Goal: Communication & Community: Answer question/provide support

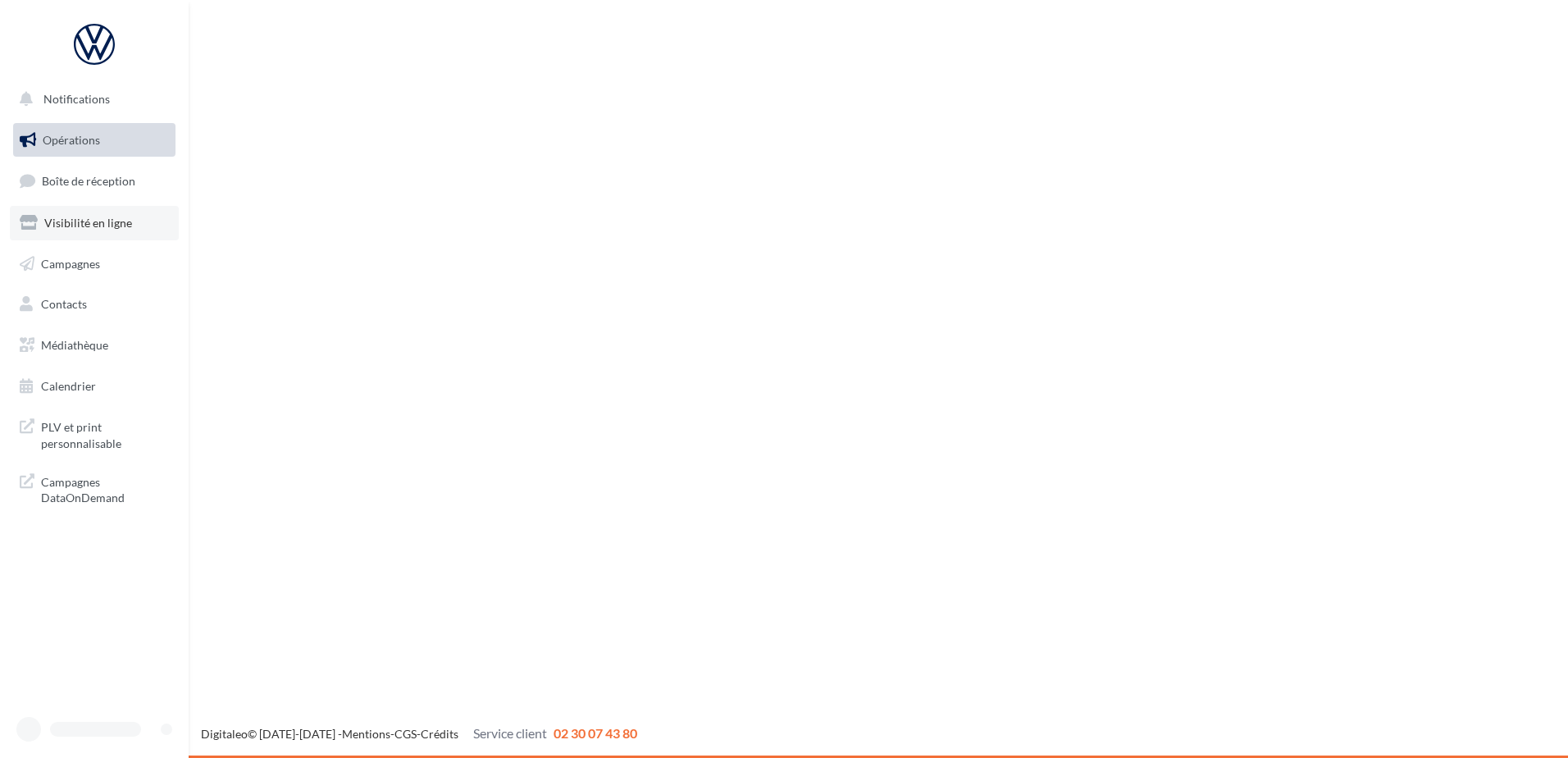
click at [70, 204] on ul "Opérations Boîte de réception Visibilité en ligne Campagnes Contacts Médiathèqu…" at bounding box center [94, 263] width 176 height 293
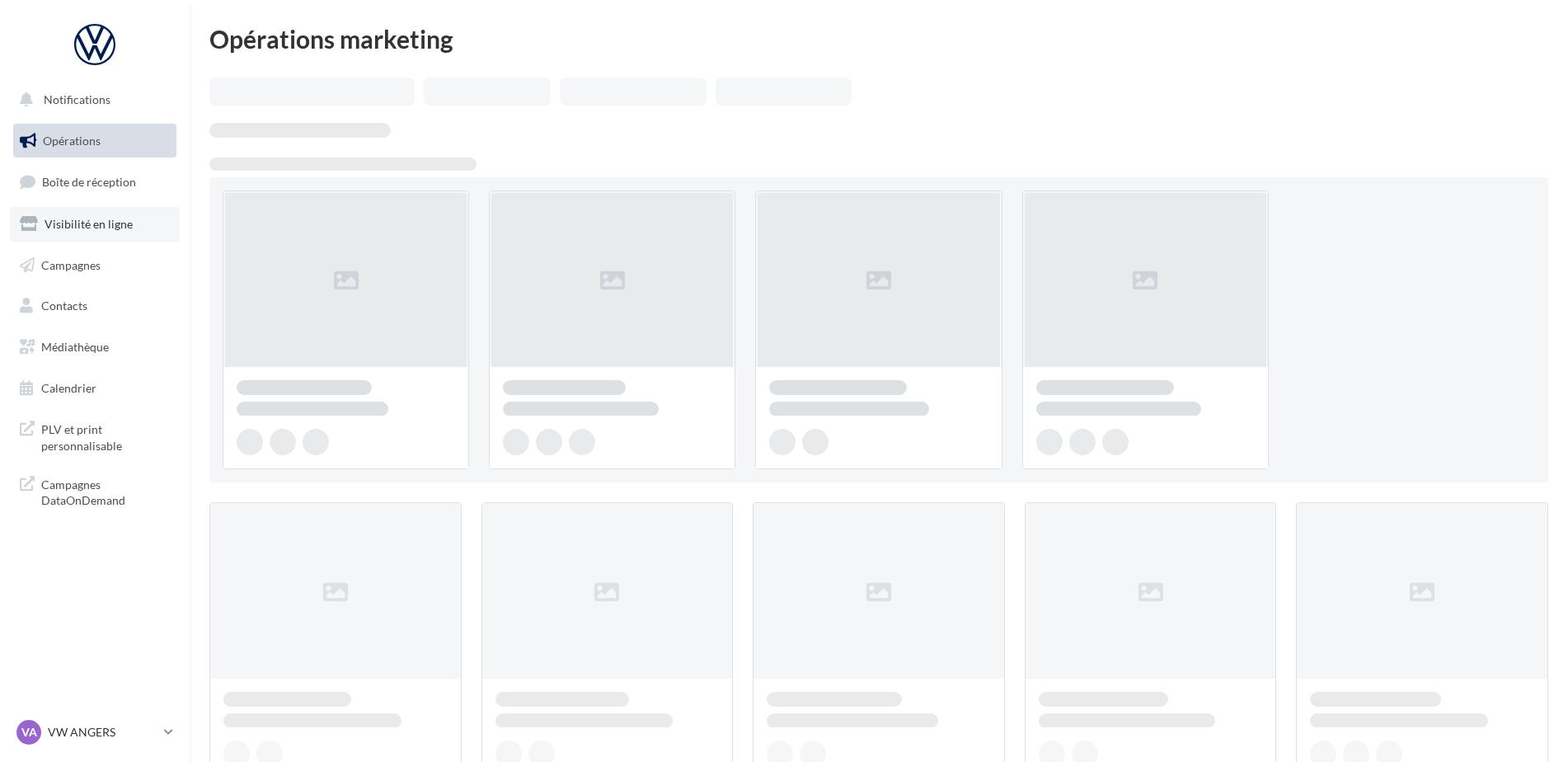
click at [108, 218] on span "Visibilité en ligne" at bounding box center [89, 224] width 88 height 14
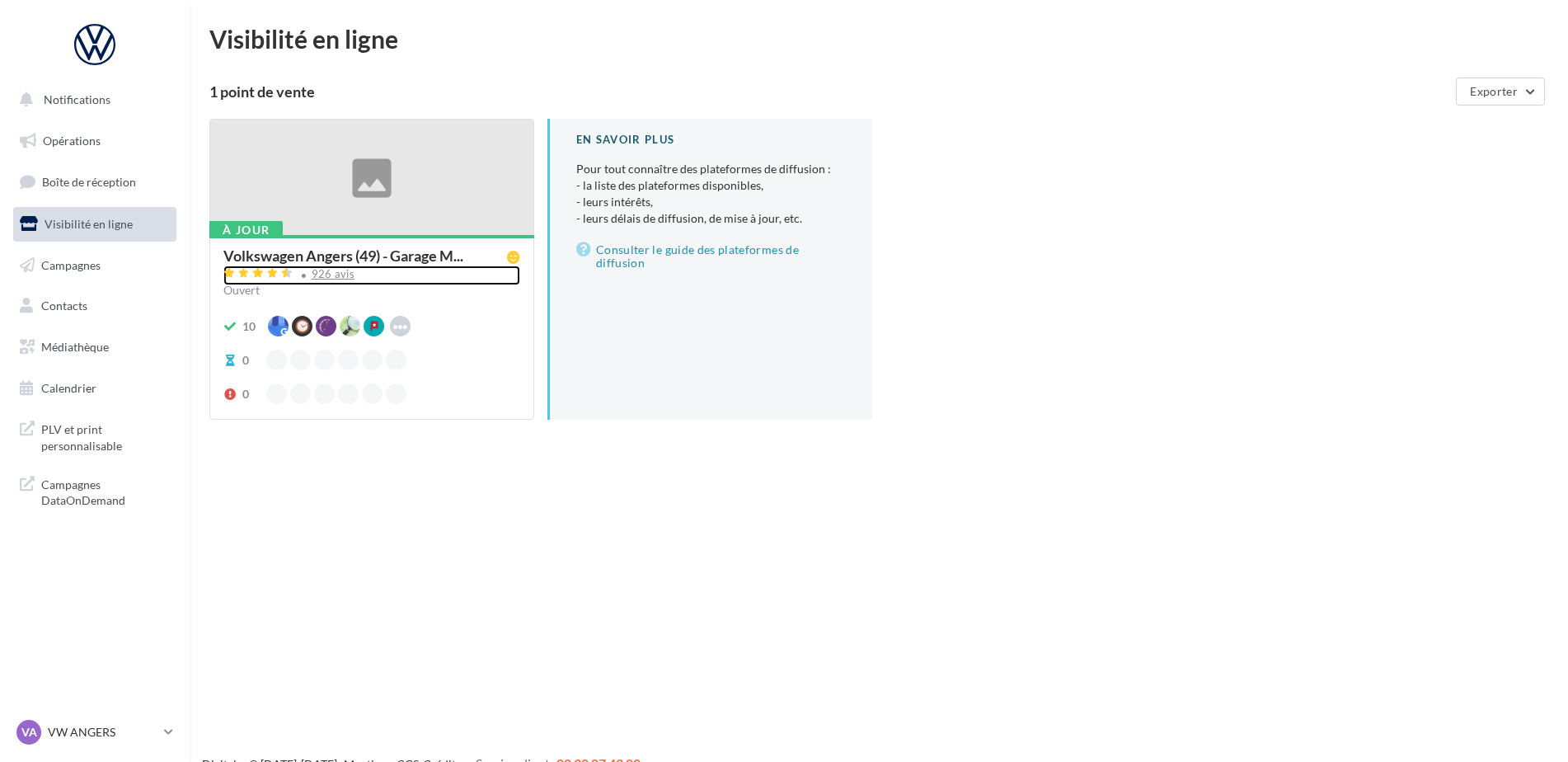
click at [329, 274] on div "926 avis" at bounding box center [333, 274] width 44 height 11
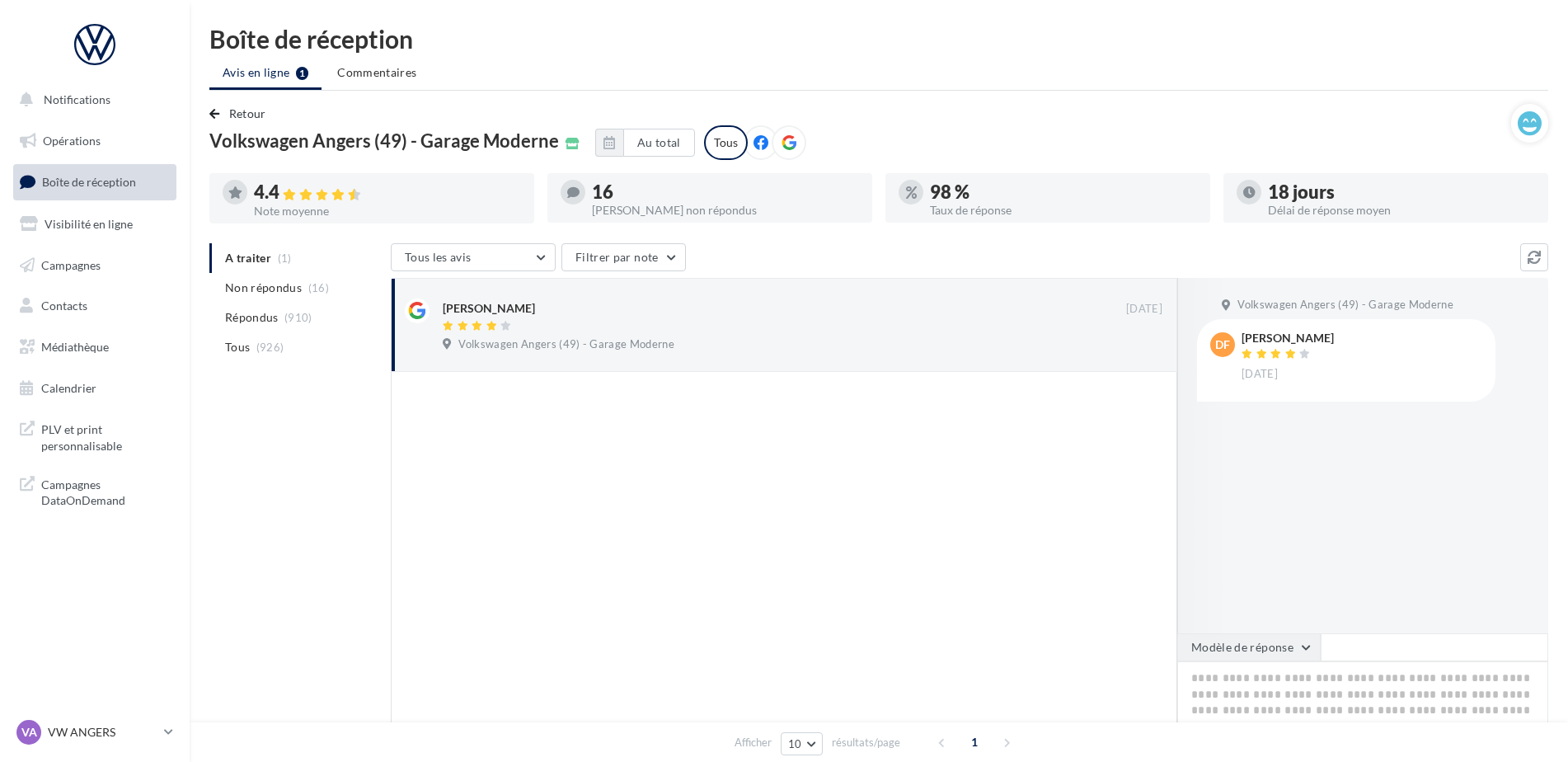
click at [1270, 651] on button "Modèle de réponse" at bounding box center [1249, 647] width 143 height 28
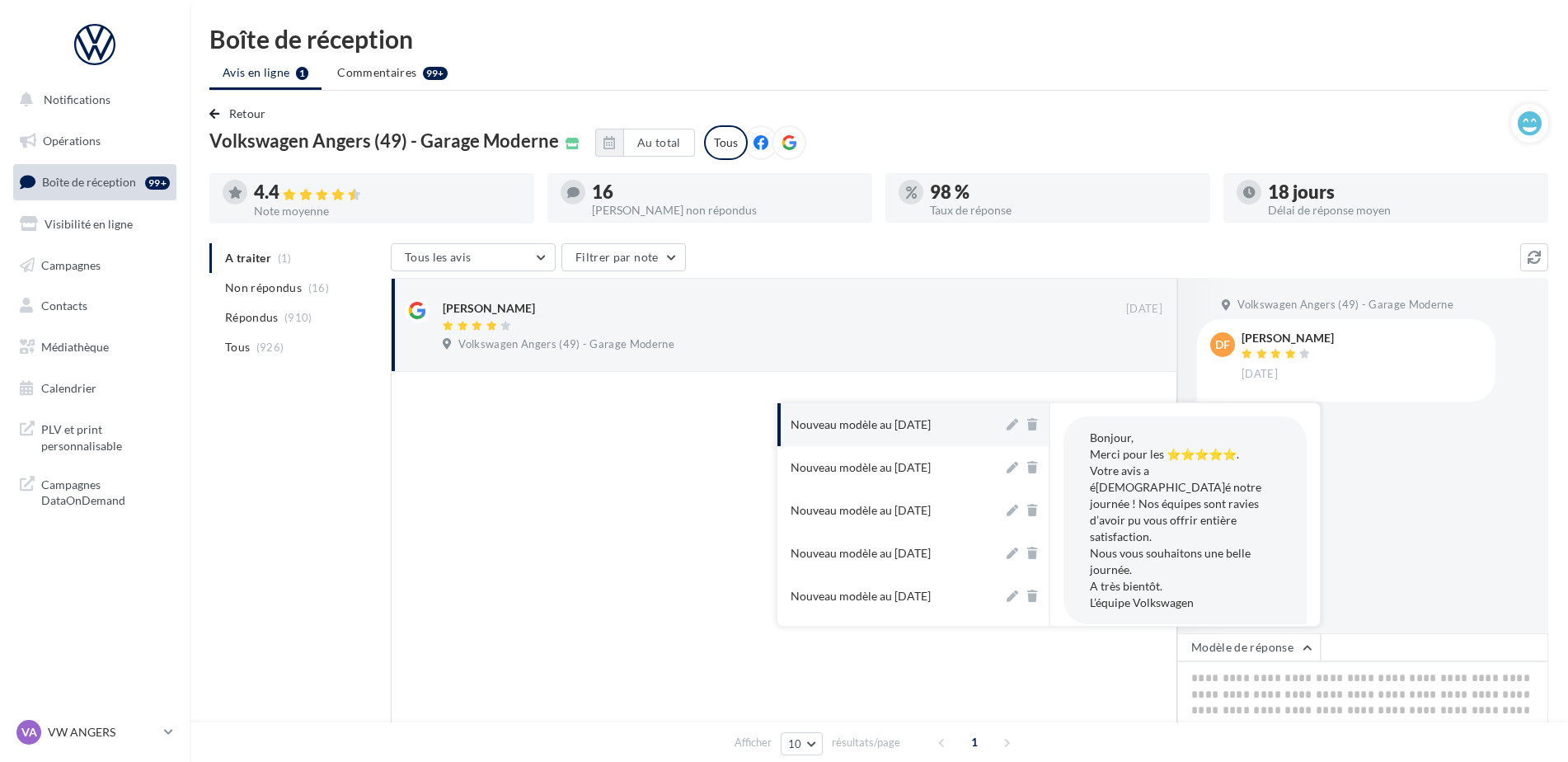
drag, startPoint x: 872, startPoint y: 420, endPoint x: 1179, endPoint y: 581, distance: 346.7
click at [882, 423] on div "Nouveau modèle au [DATE]" at bounding box center [860, 425] width 140 height 16
type textarea "**********"
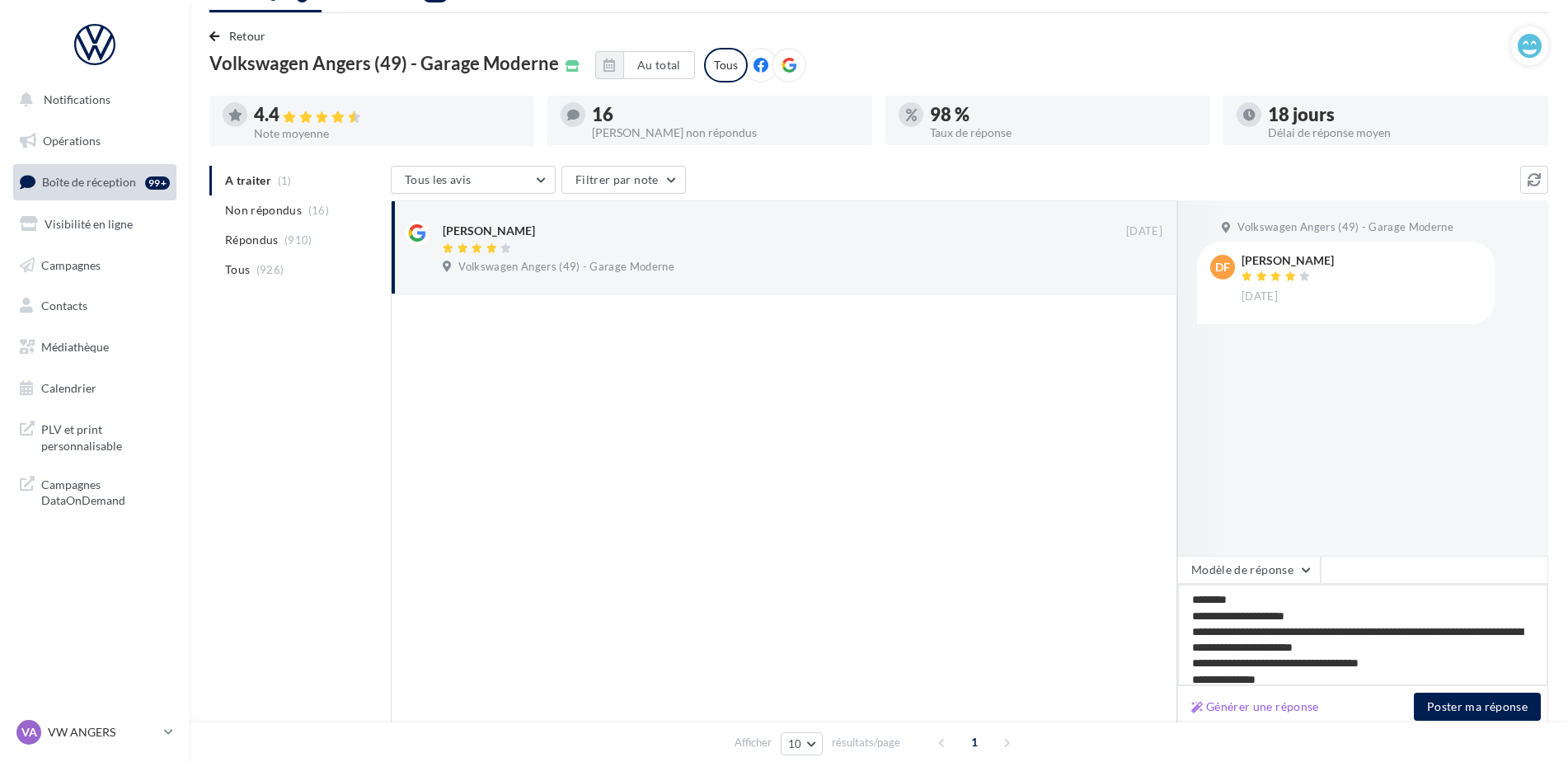
scroll to position [161, 0]
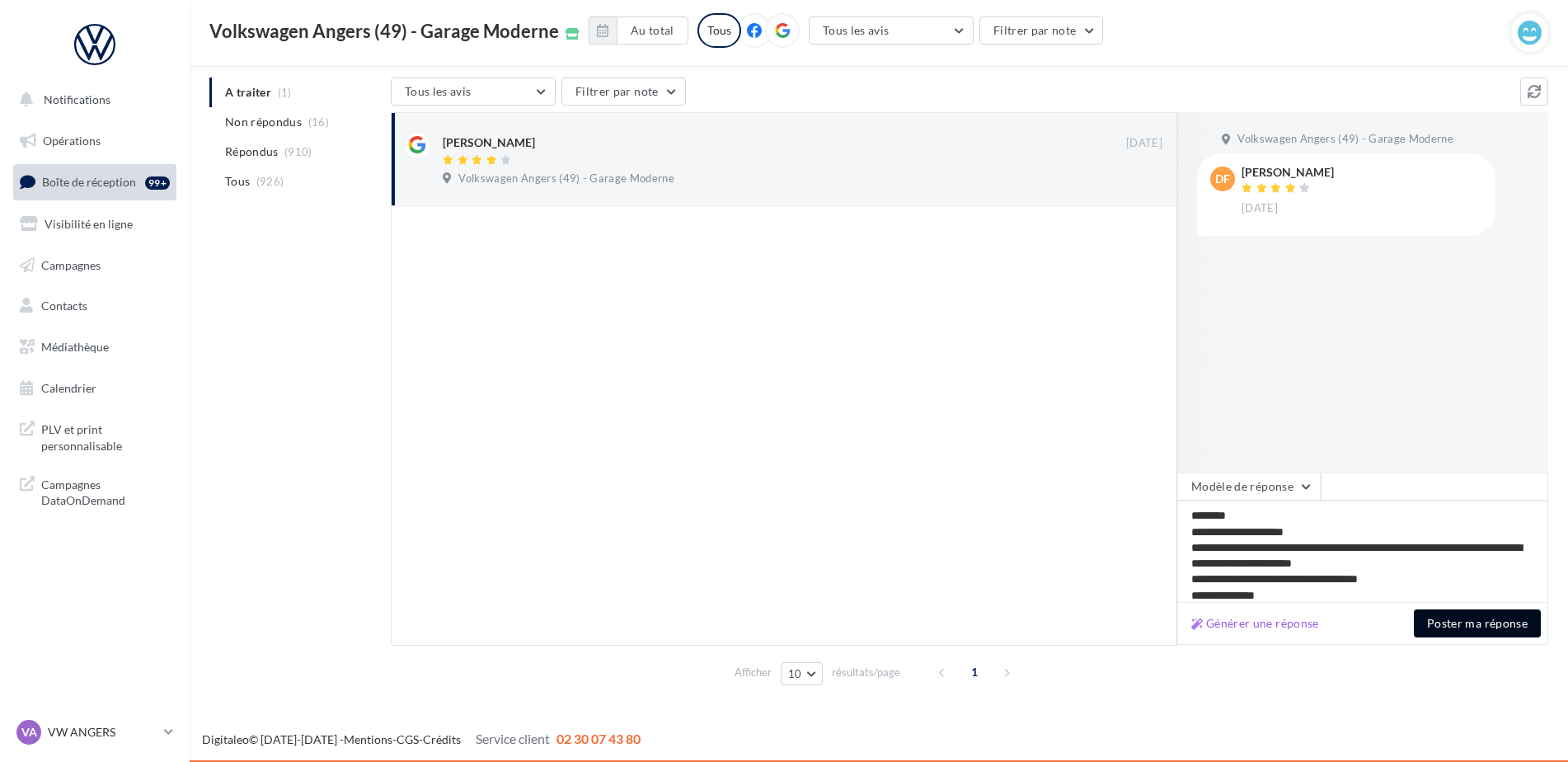
click at [1481, 619] on button "Poster ma réponse" at bounding box center [1478, 623] width 127 height 28
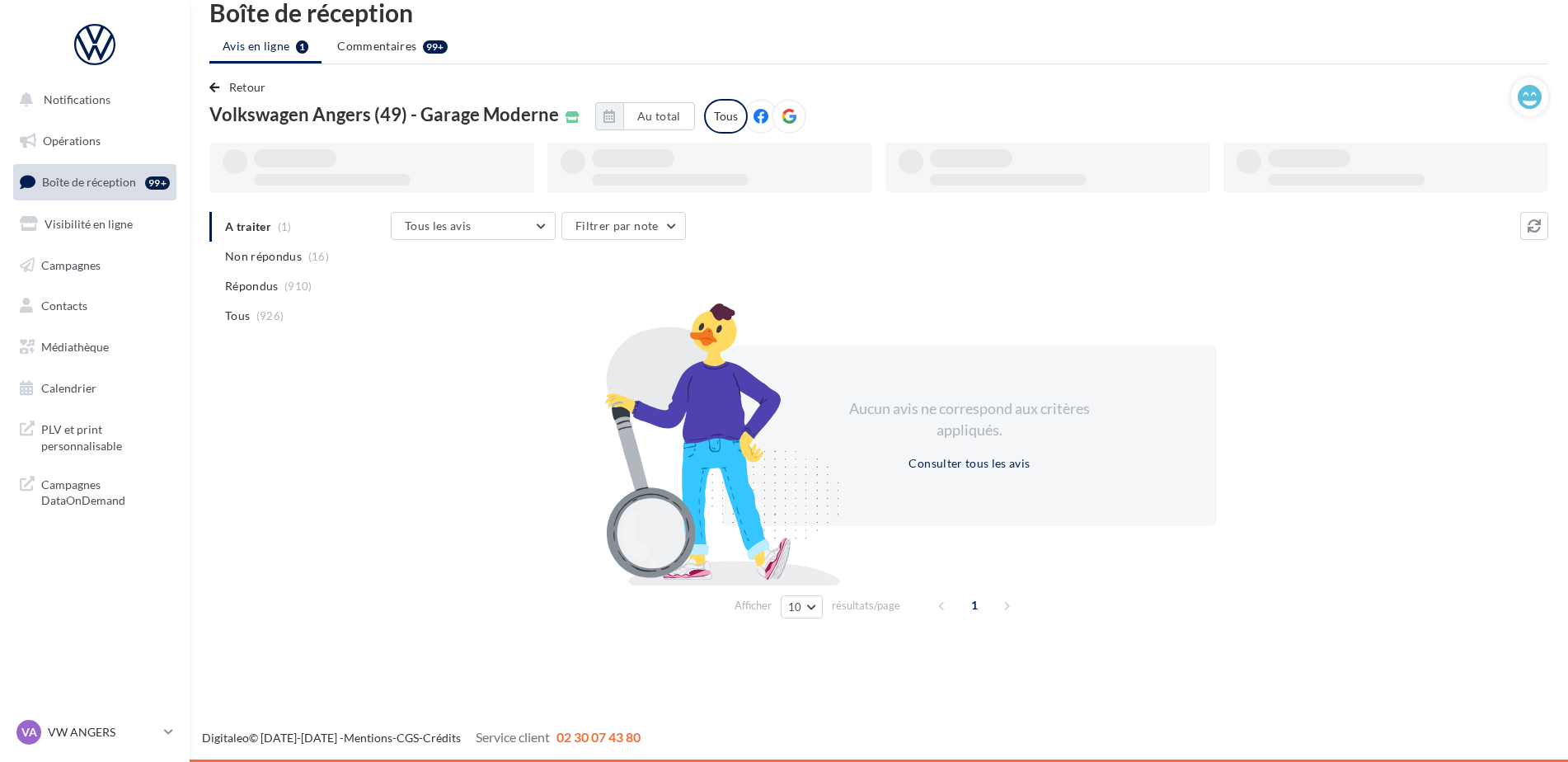
scroll to position [26, 0]
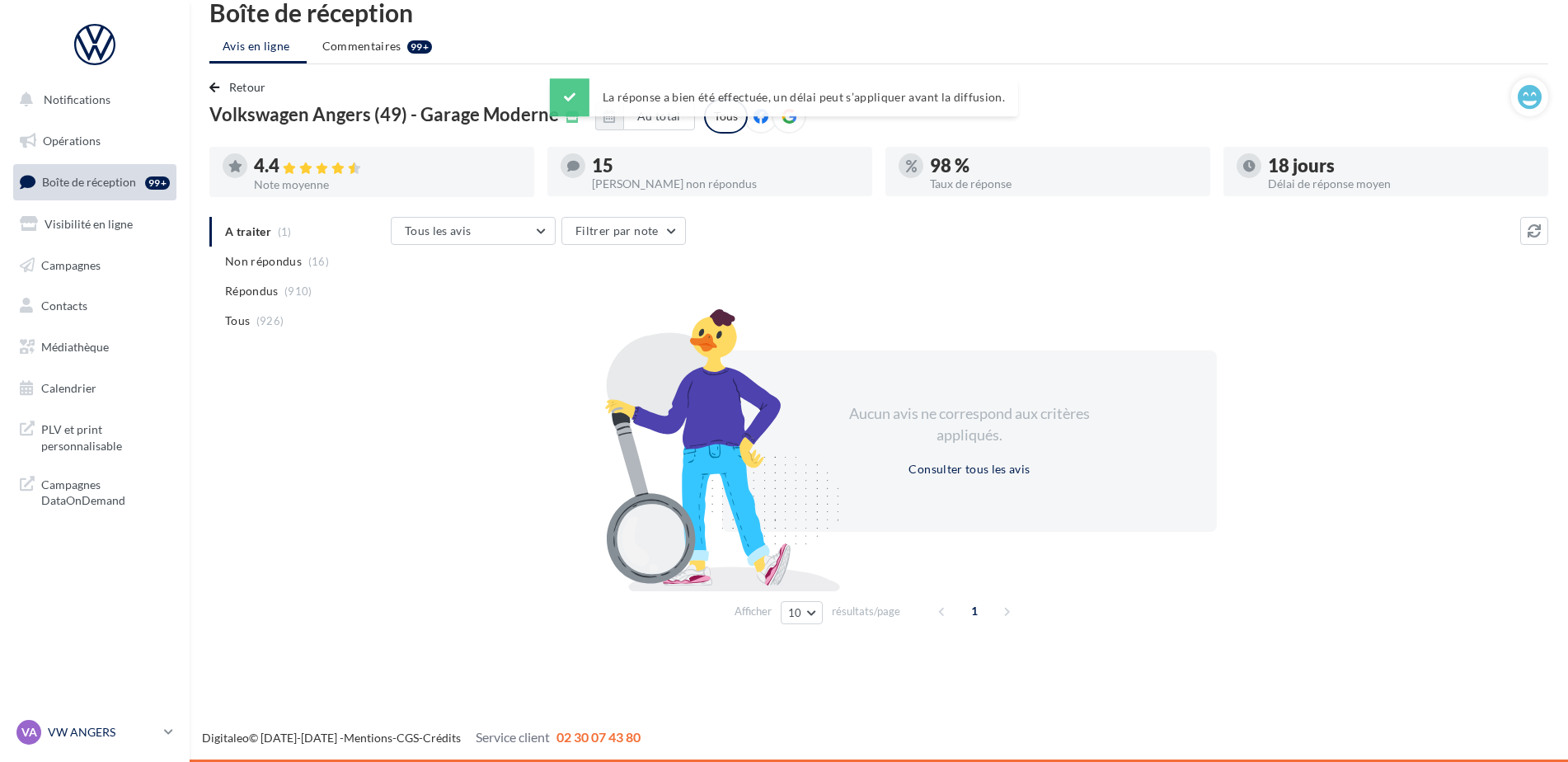
click at [68, 729] on p "VW ANGERS" at bounding box center [102, 732] width 109 height 16
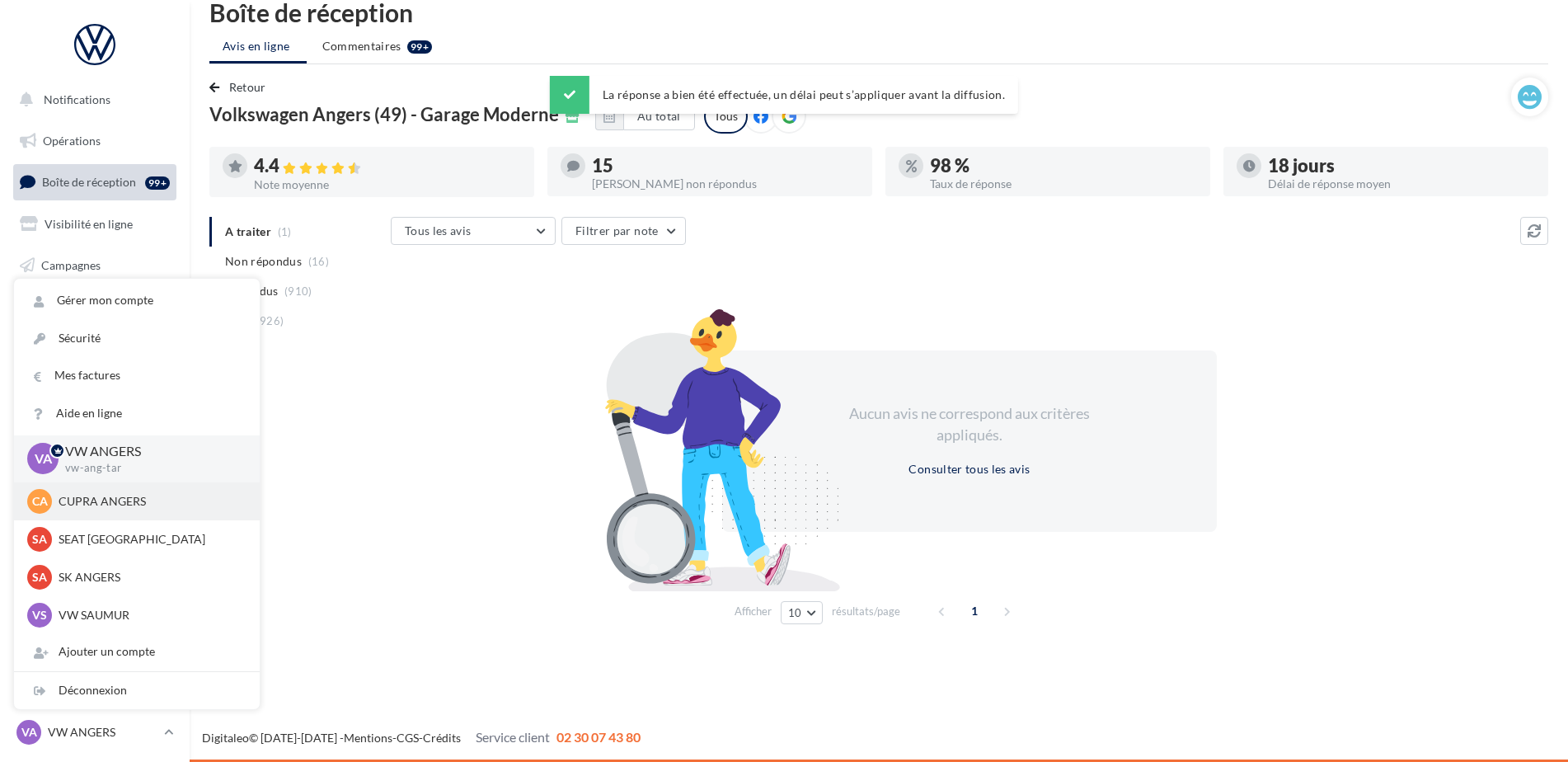
click at [99, 501] on p "CUPRA ANGERS" at bounding box center [149, 501] width 181 height 16
